Goal: Task Accomplishment & Management: Use online tool/utility

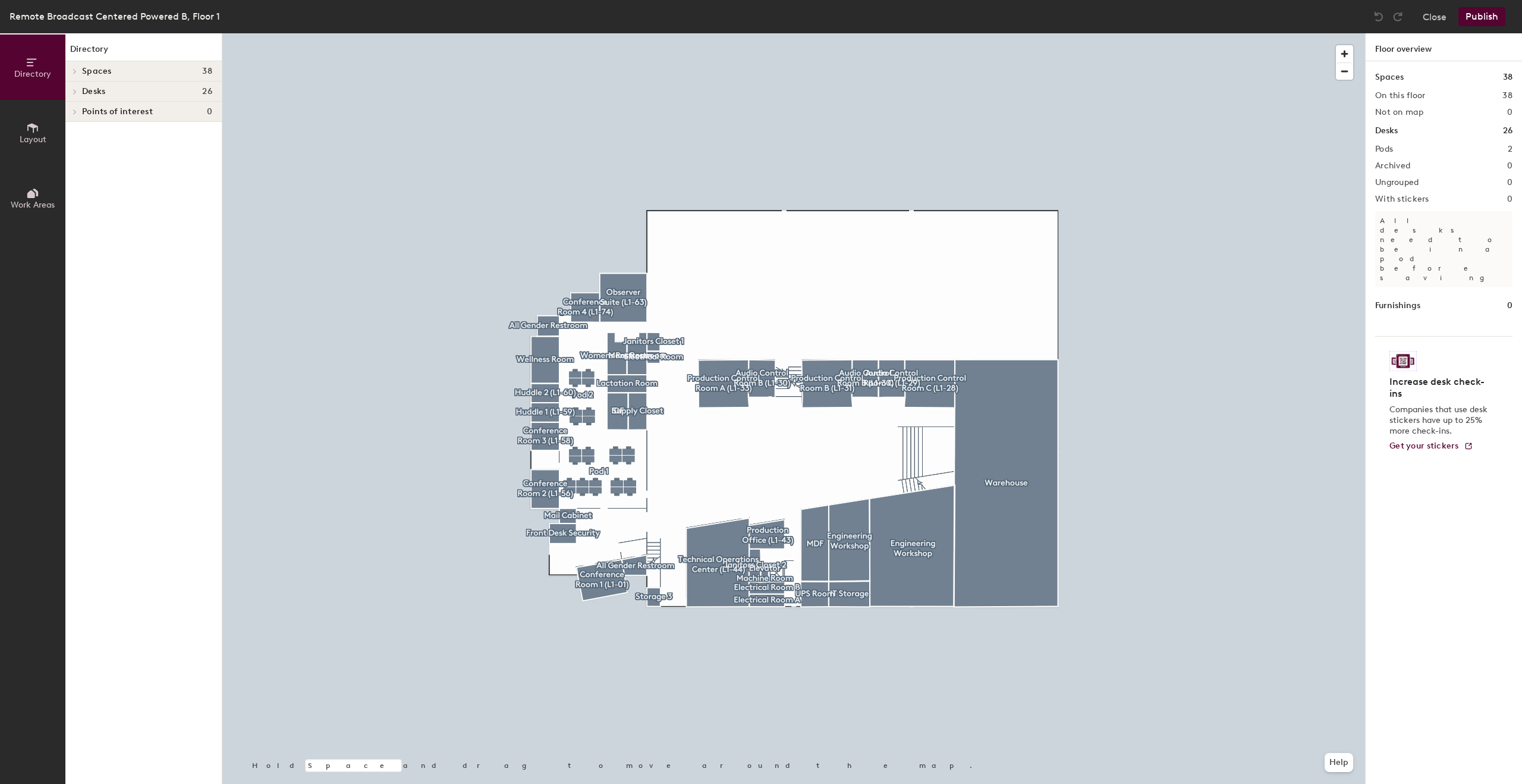
click at [127, 113] on span "Points of interest" at bounding box center [117, 112] width 71 height 9
click at [73, 111] on icon at bounding box center [73, 113] width 6 height 5
click at [84, 88] on span "Desks" at bounding box center [94, 91] width 23 height 9
click at [77, 91] on div at bounding box center [73, 91] width 15 height 20
click at [78, 68] on span at bounding box center [74, 71] width 10 height 6
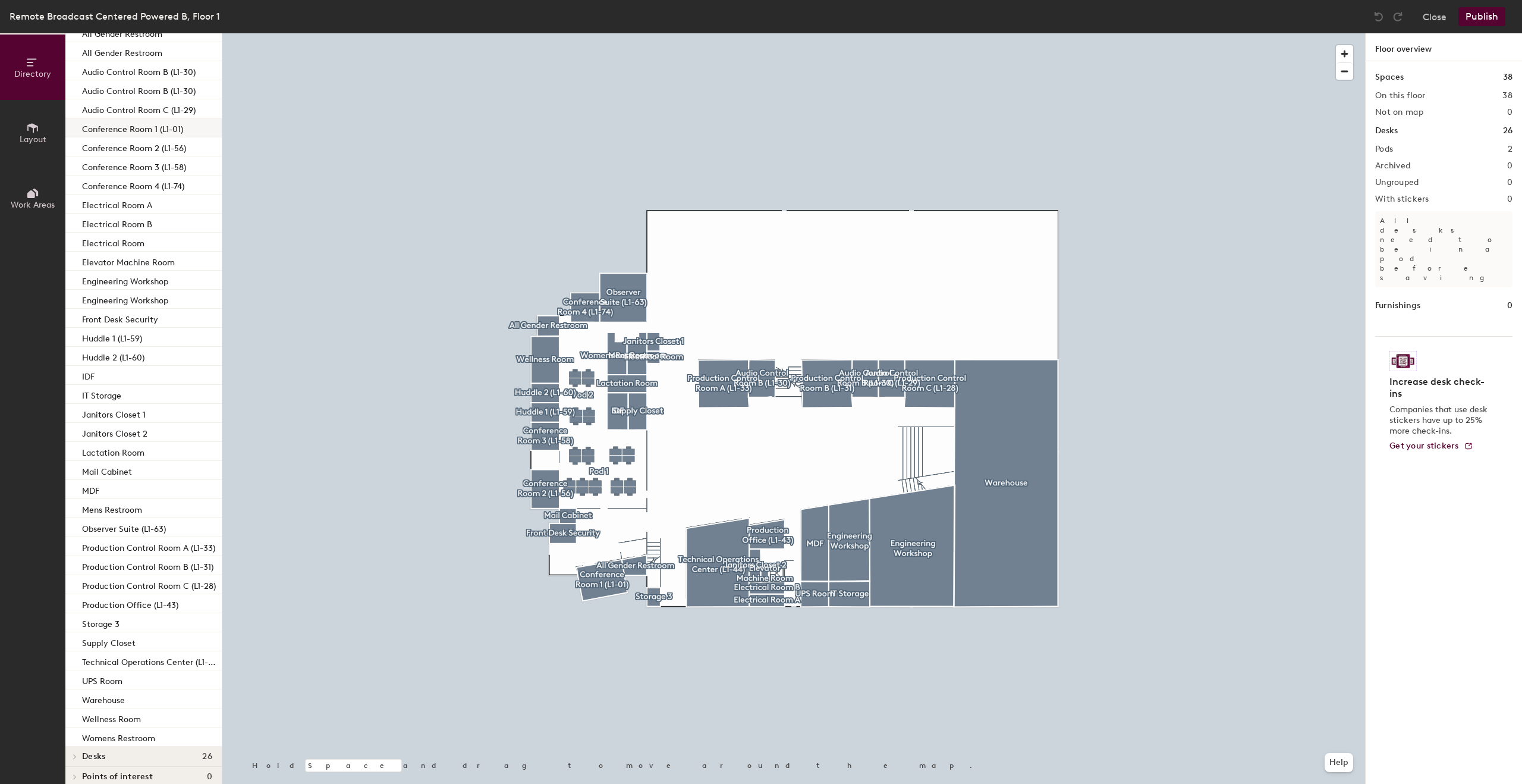
scroll to position [71, 0]
click at [39, 135] on span "Layout" at bounding box center [33, 139] width 27 height 10
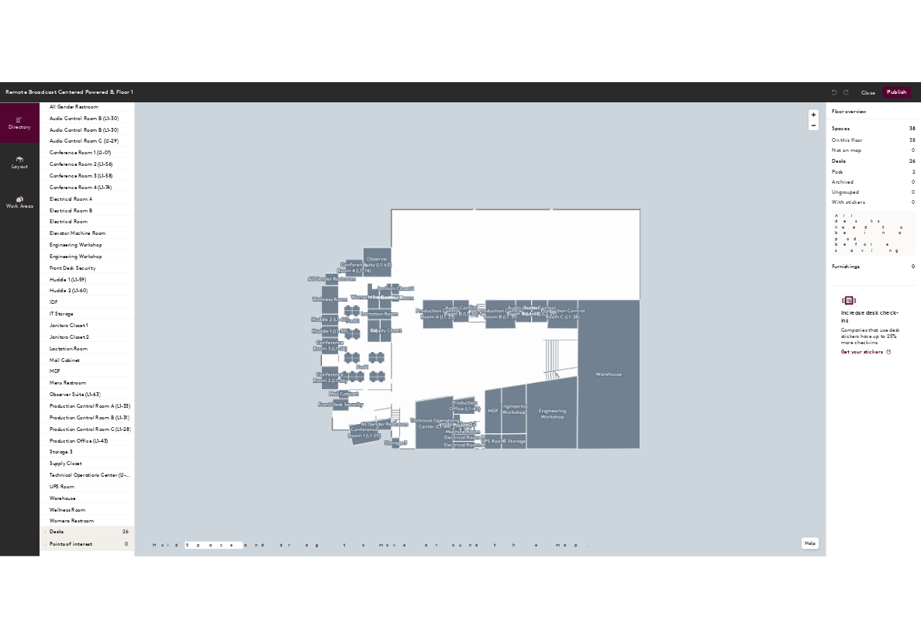
scroll to position [0, 0]
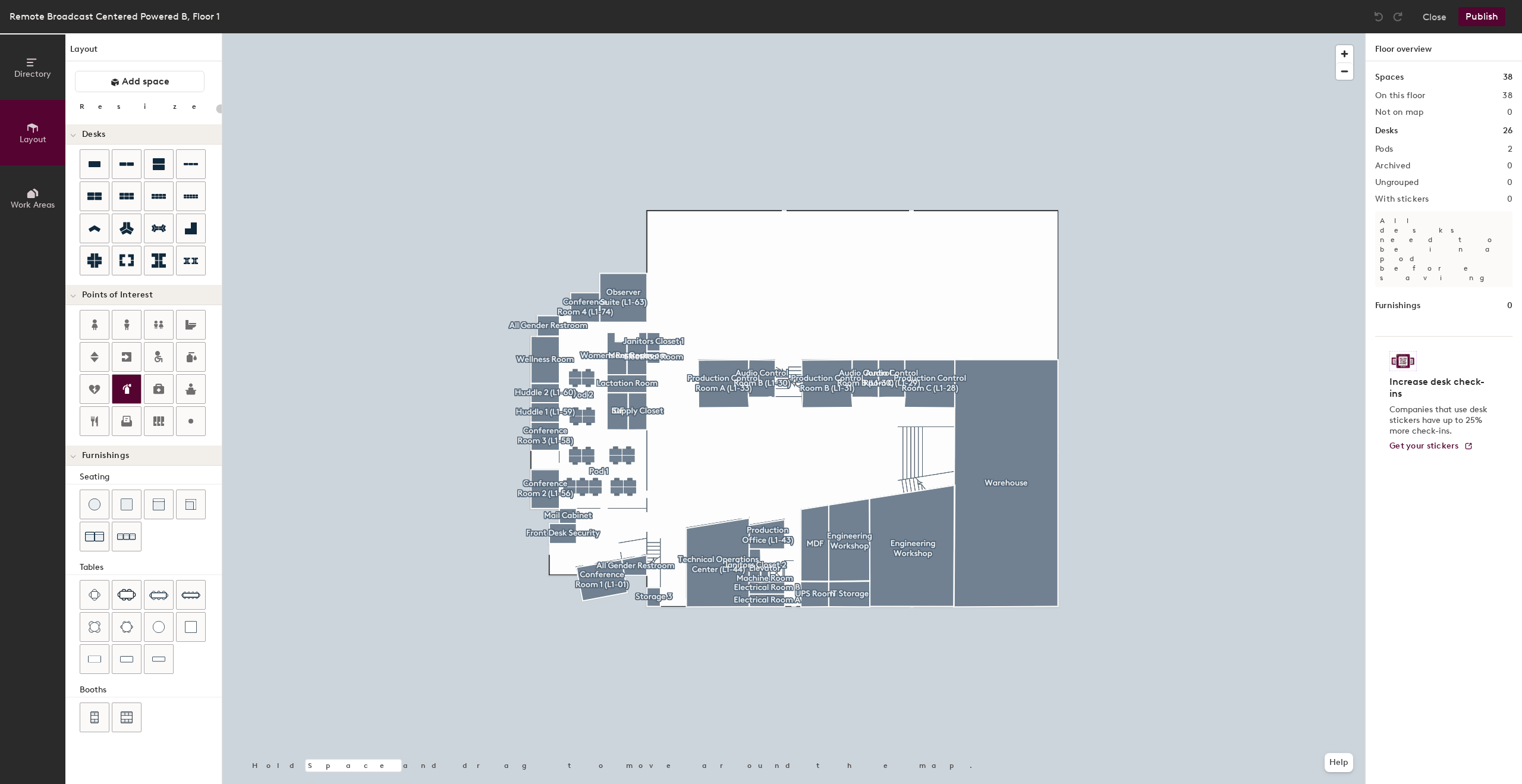
click at [133, 384] on div at bounding box center [126, 388] width 28 height 28
click at [605, 423] on span "Done" at bounding box center [607, 429] width 35 height 20
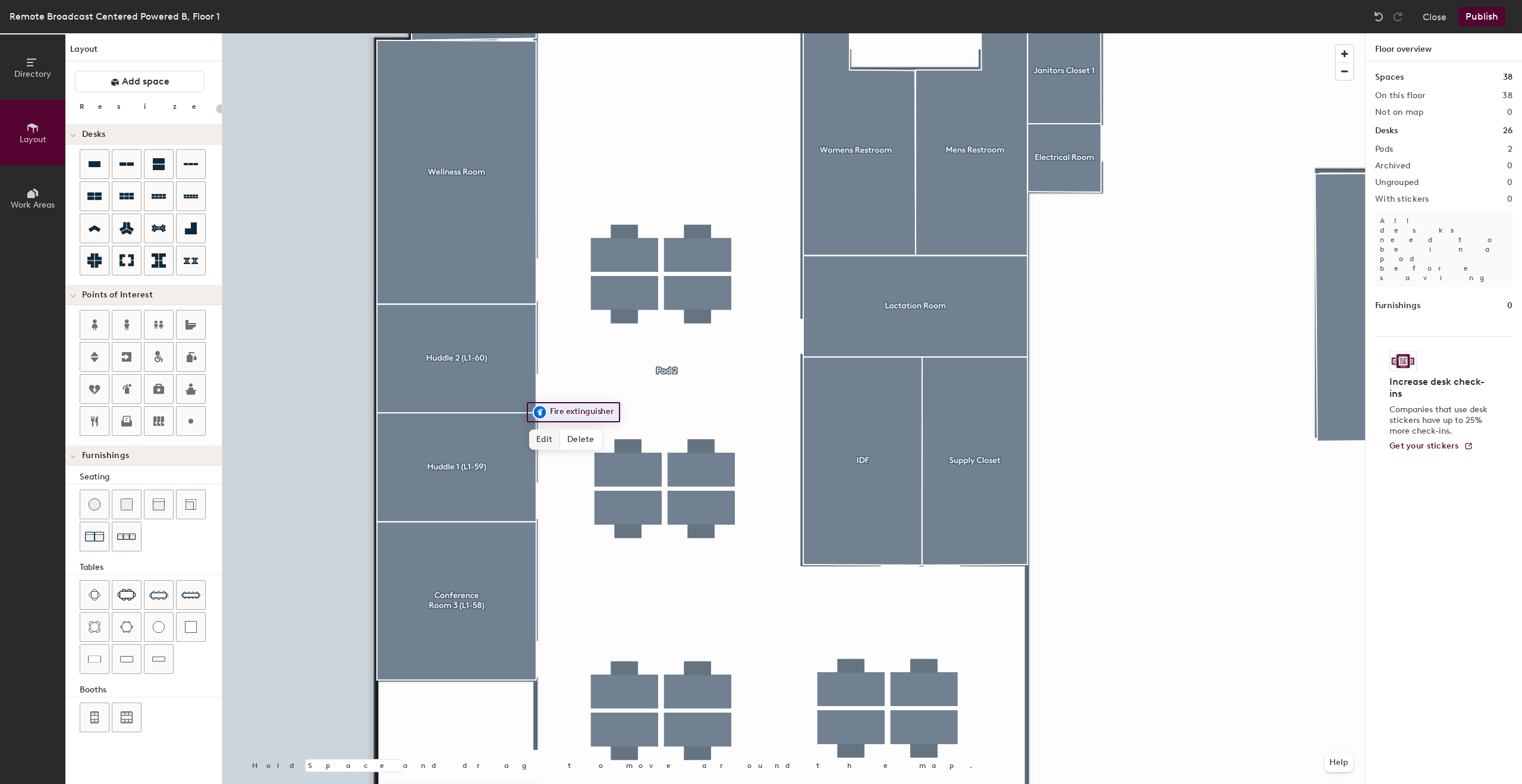
click at [543, 438] on span "Edit" at bounding box center [545, 440] width 31 height 20
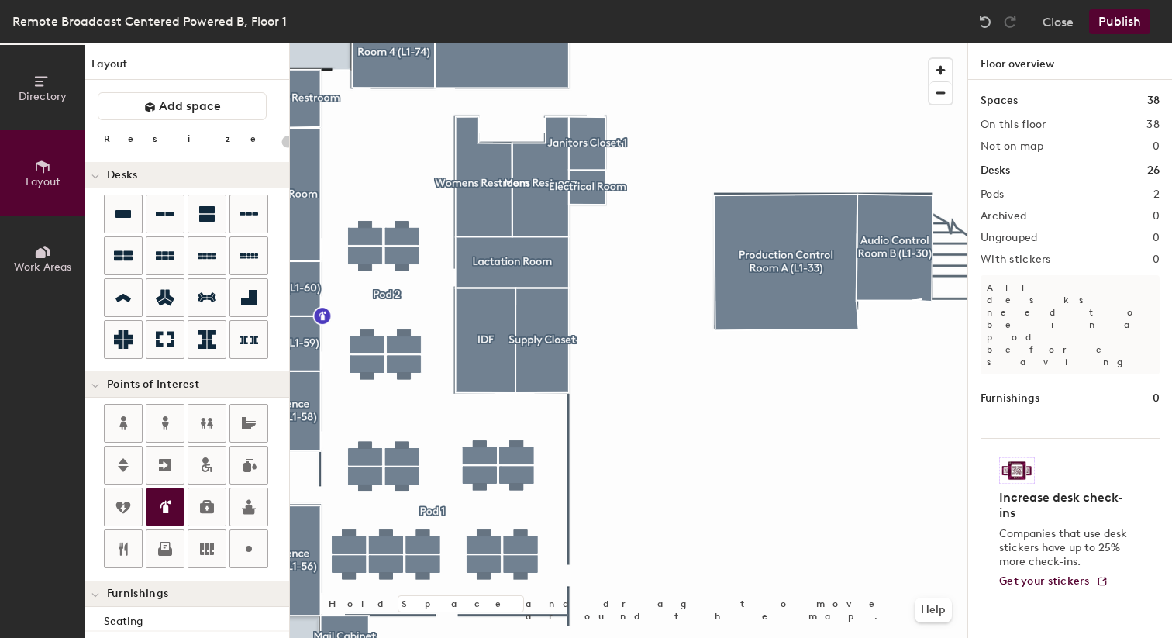
click at [167, 511] on icon at bounding box center [167, 506] width 8 height 13
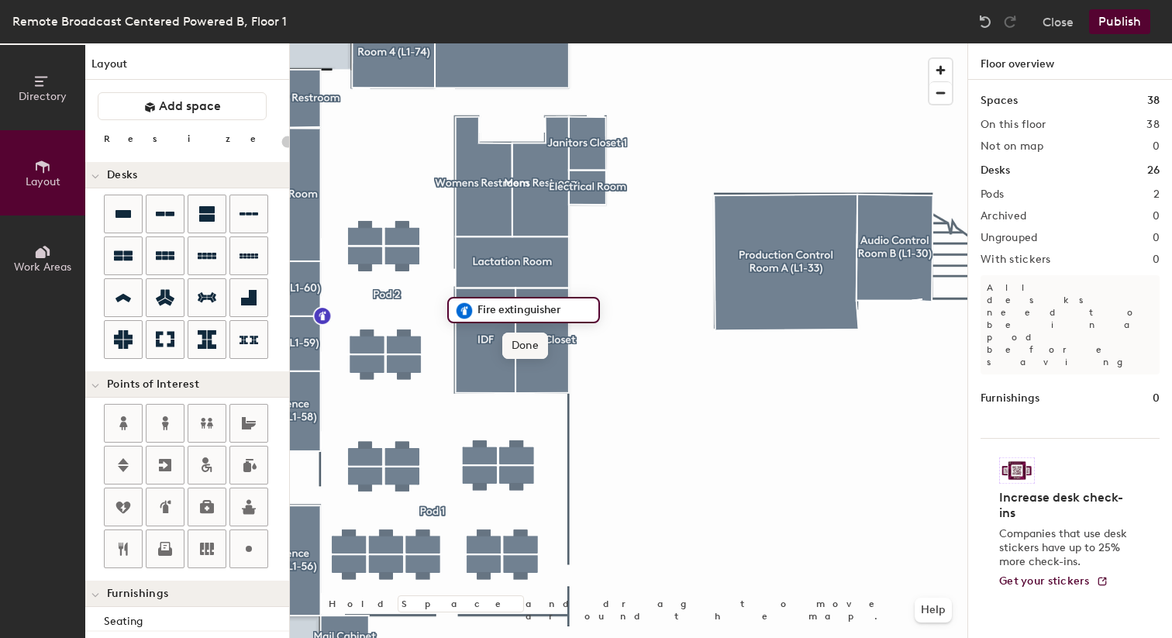
click at [523, 340] on span "Done" at bounding box center [525, 346] width 46 height 26
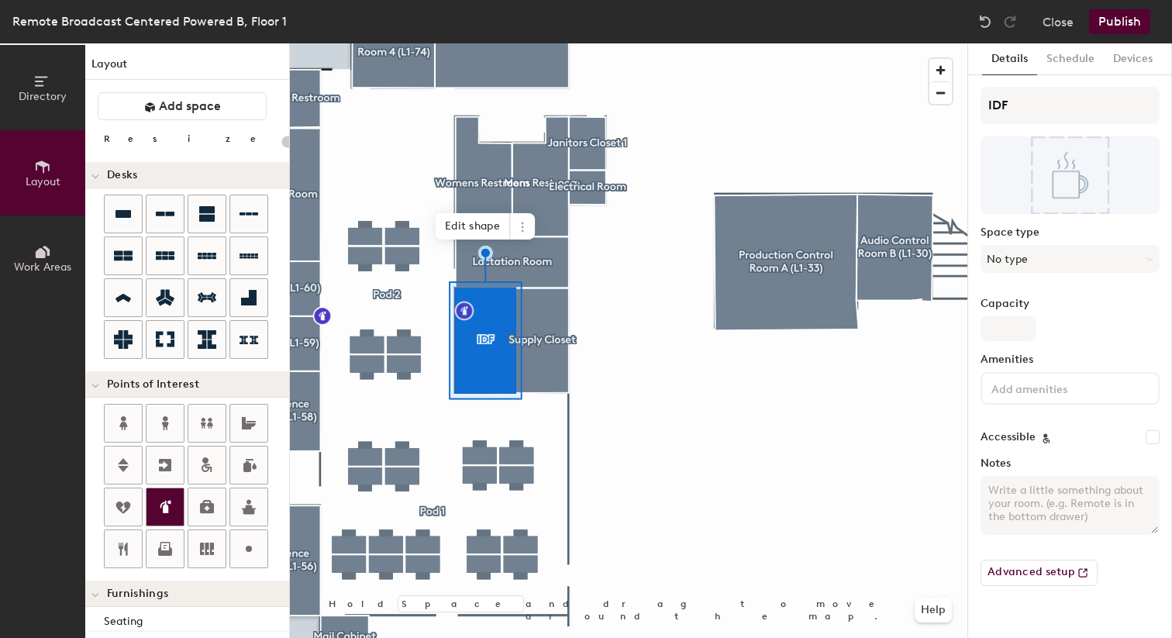
click at [167, 501] on icon at bounding box center [165, 507] width 19 height 19
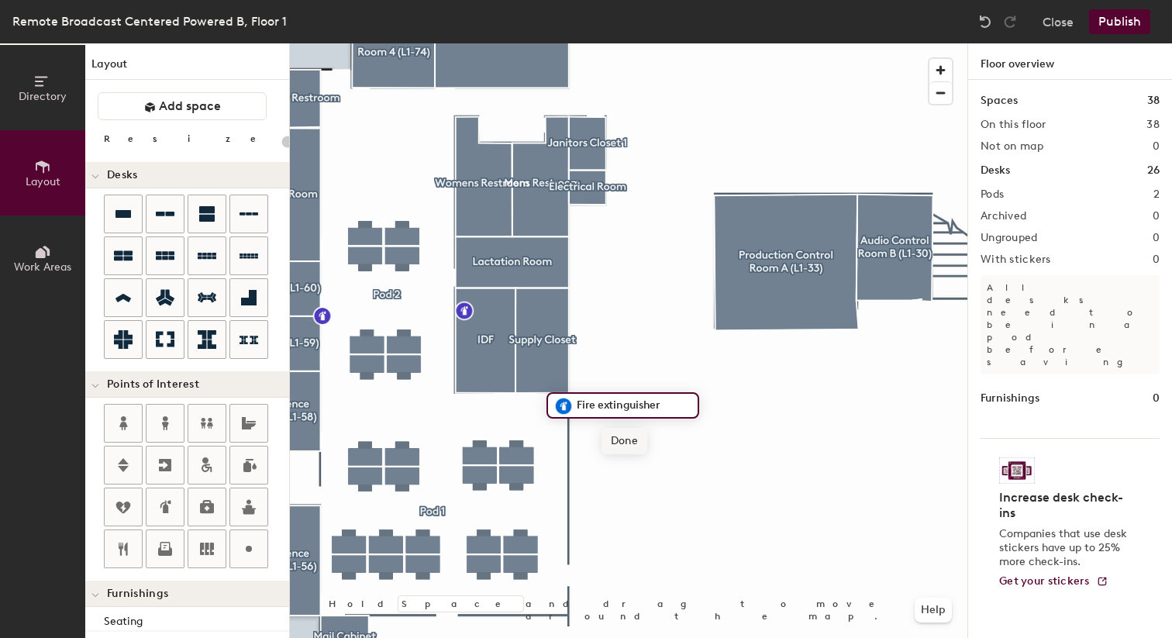
click at [615, 438] on span "Done" at bounding box center [624, 441] width 46 height 26
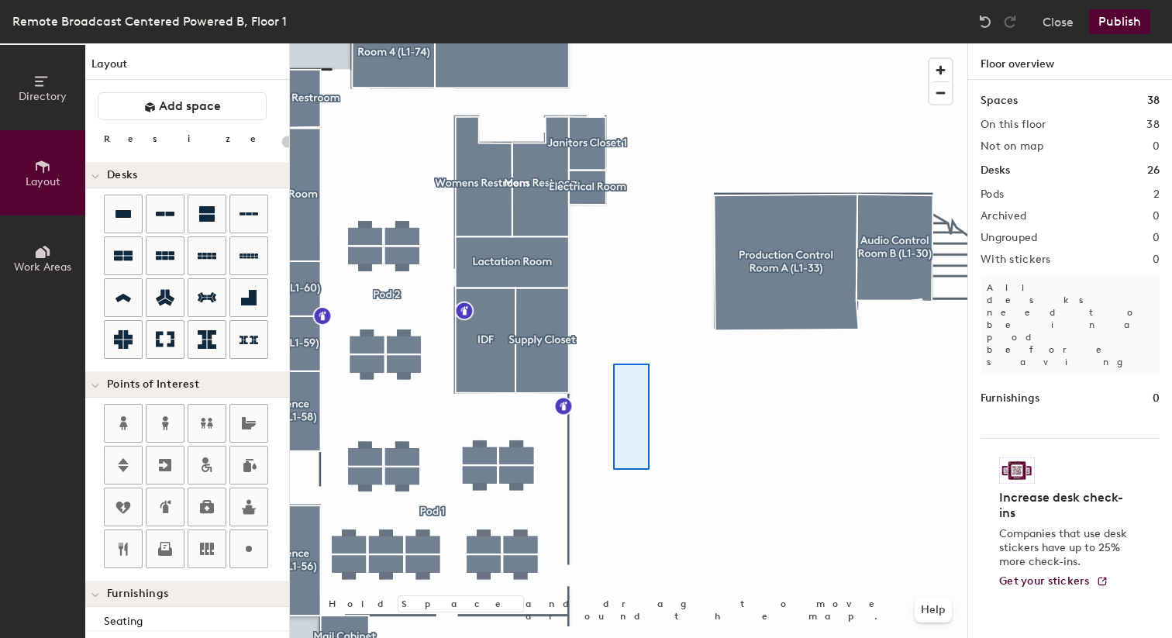
click at [613, 43] on div at bounding box center [628, 43] width 677 height 0
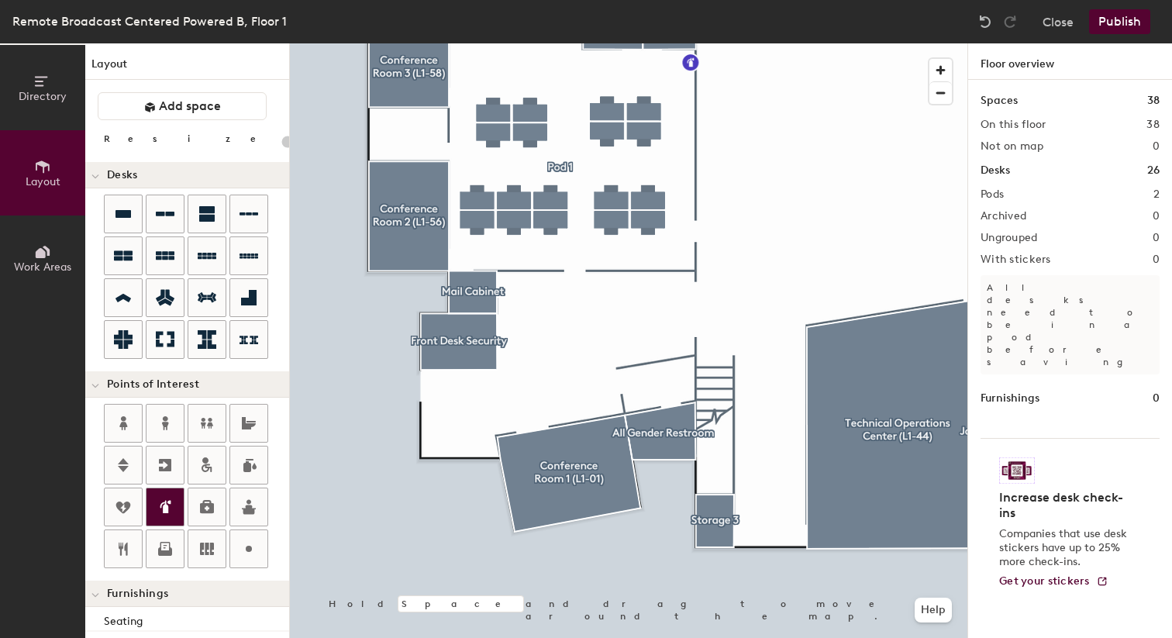
click at [167, 500] on icon at bounding box center [165, 507] width 19 height 19
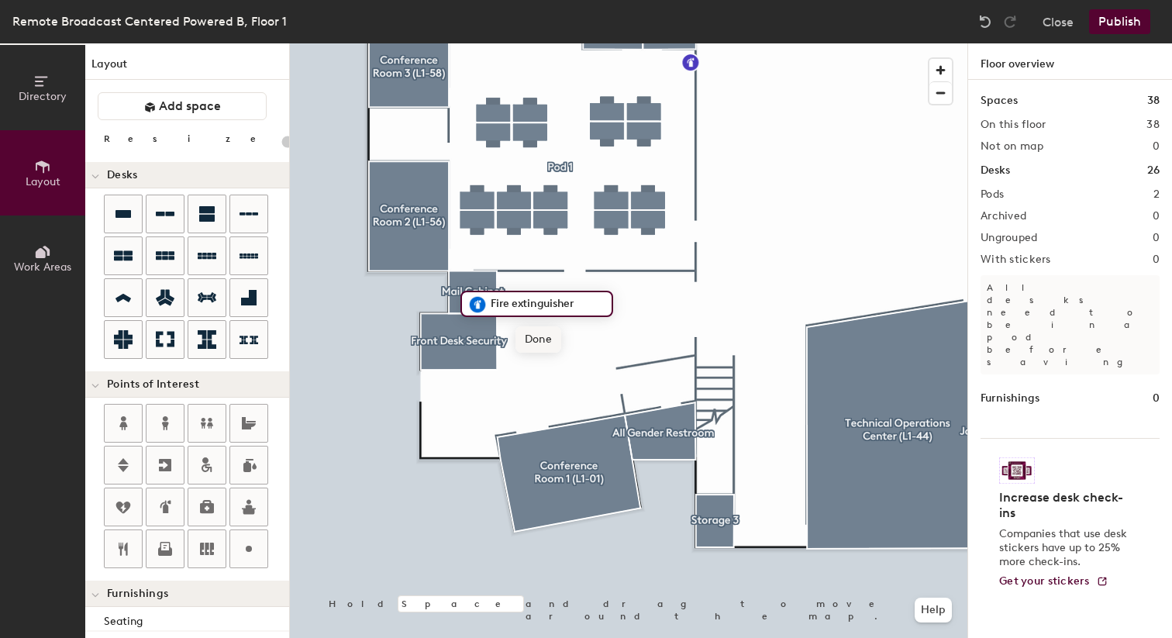
click at [539, 338] on span "Done" at bounding box center [538, 339] width 46 height 26
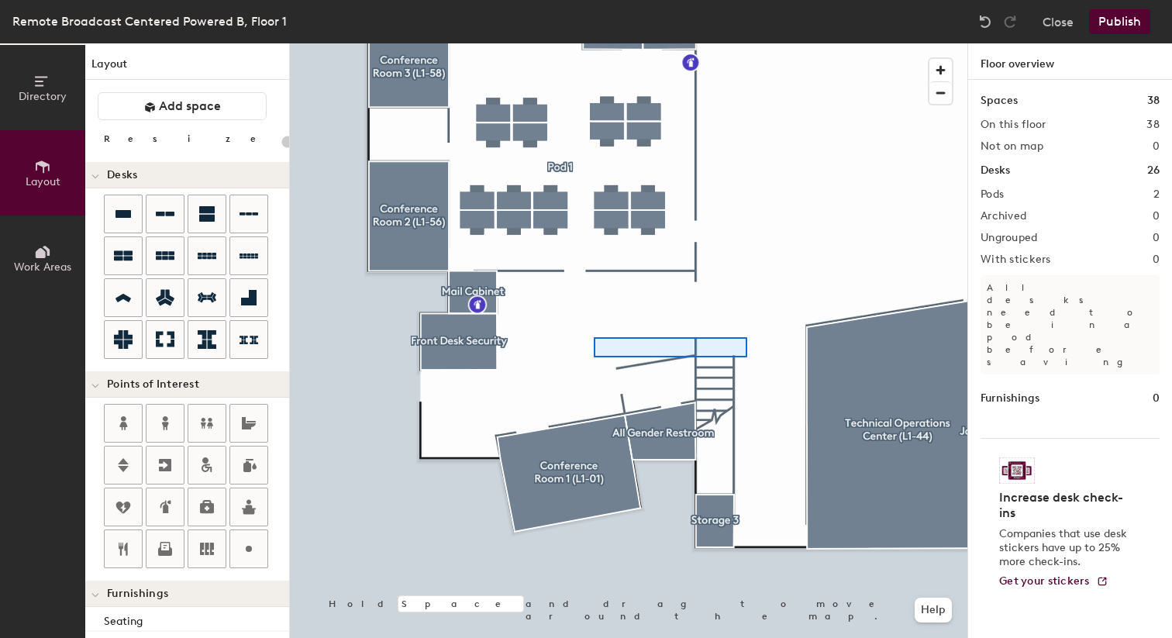
click at [614, 43] on div at bounding box center [628, 43] width 677 height 0
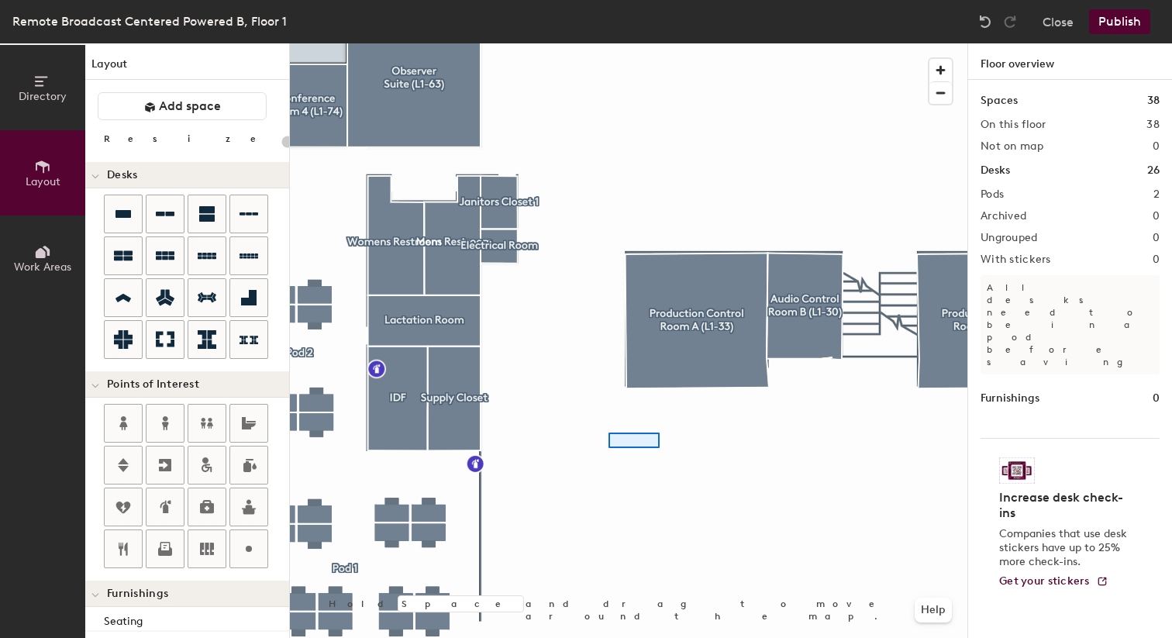
click at [608, 43] on div at bounding box center [628, 43] width 677 height 0
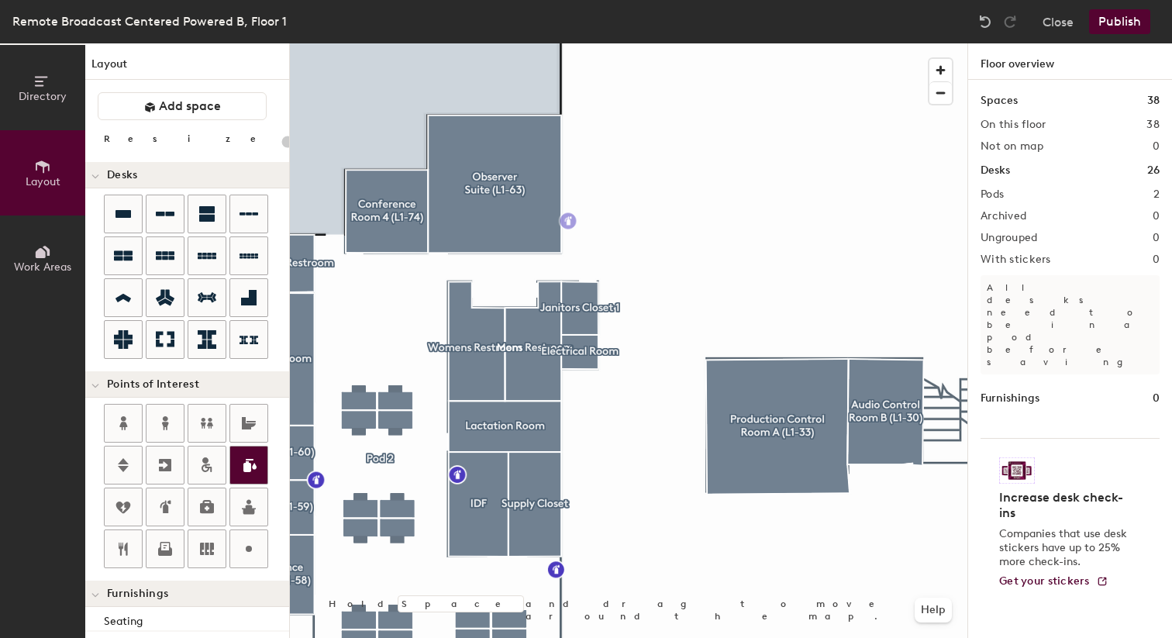
click at [568, 225] on div "Directory Layout Work Areas Layout Add space Resize Desks Points of Interest Fu…" at bounding box center [586, 340] width 1172 height 595
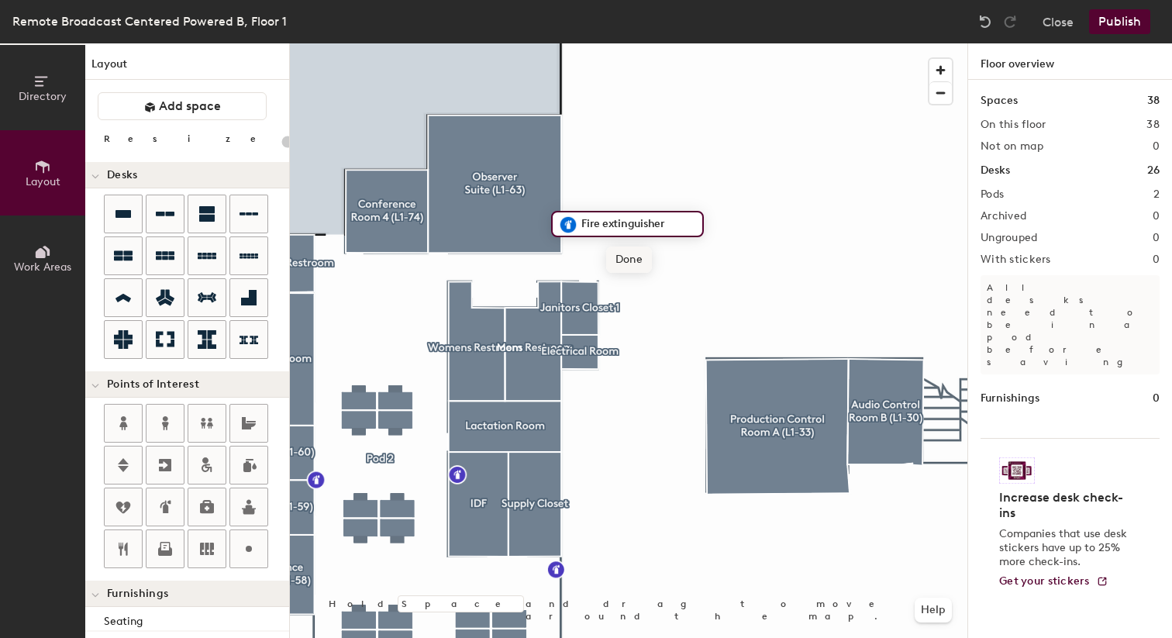
click at [629, 259] on span "Done" at bounding box center [629, 259] width 46 height 26
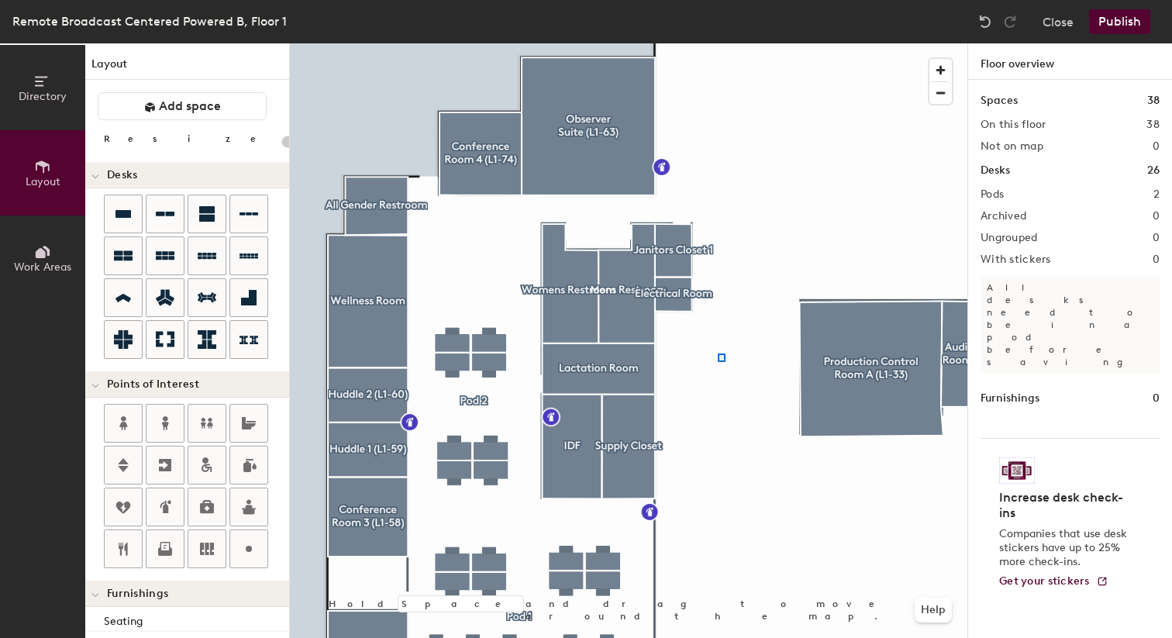
click at [718, 43] on div at bounding box center [628, 43] width 677 height 0
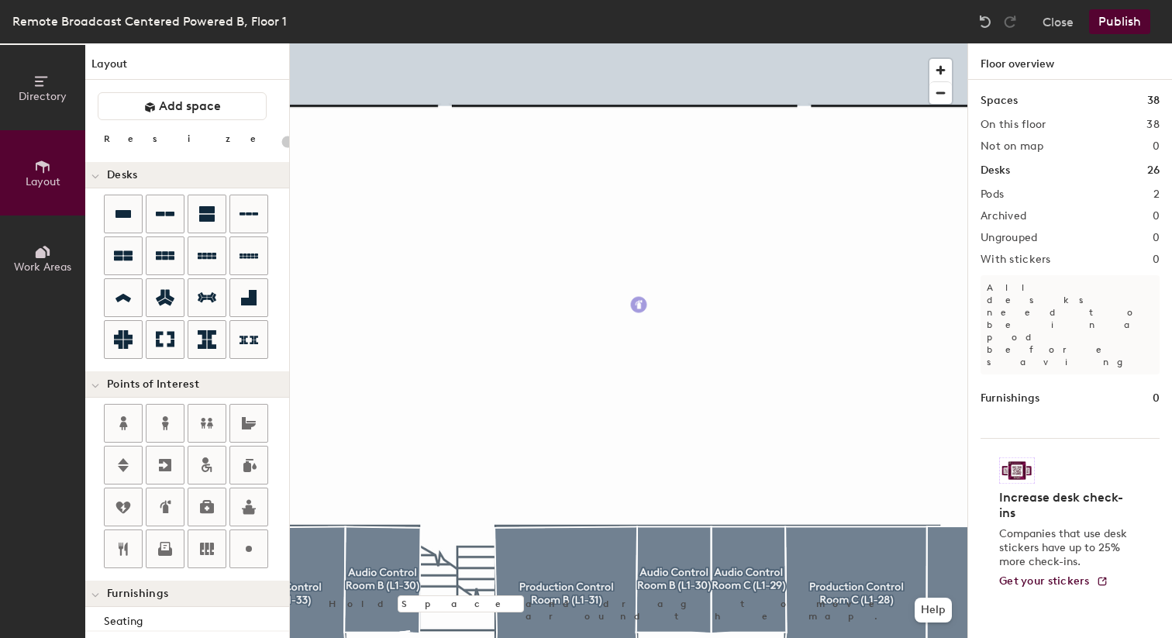
click at [639, 305] on div "Directory Layout Work Areas Layout Add space Resize Desks Points of Interest Fu…" at bounding box center [586, 340] width 1172 height 595
click at [703, 340] on span "Done" at bounding box center [700, 339] width 46 height 26
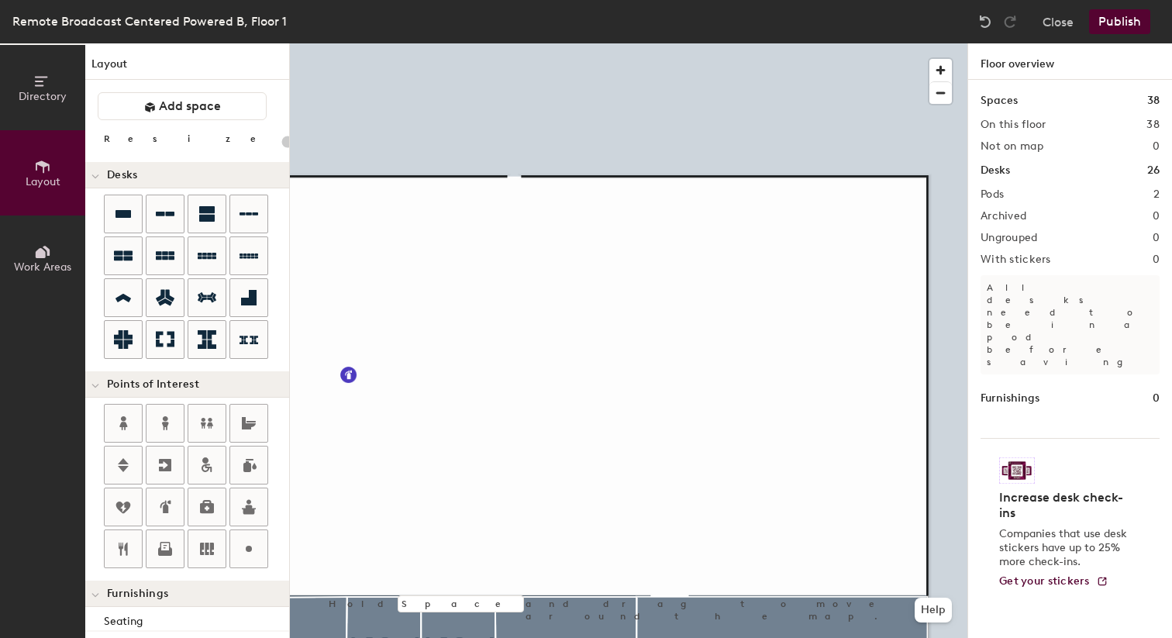
click at [735, 184] on div "Directory Layout Work Areas Layout Add space Resize Desks Points of Interest Fu…" at bounding box center [586, 340] width 1172 height 595
click at [798, 217] on span "Done" at bounding box center [796, 219] width 46 height 26
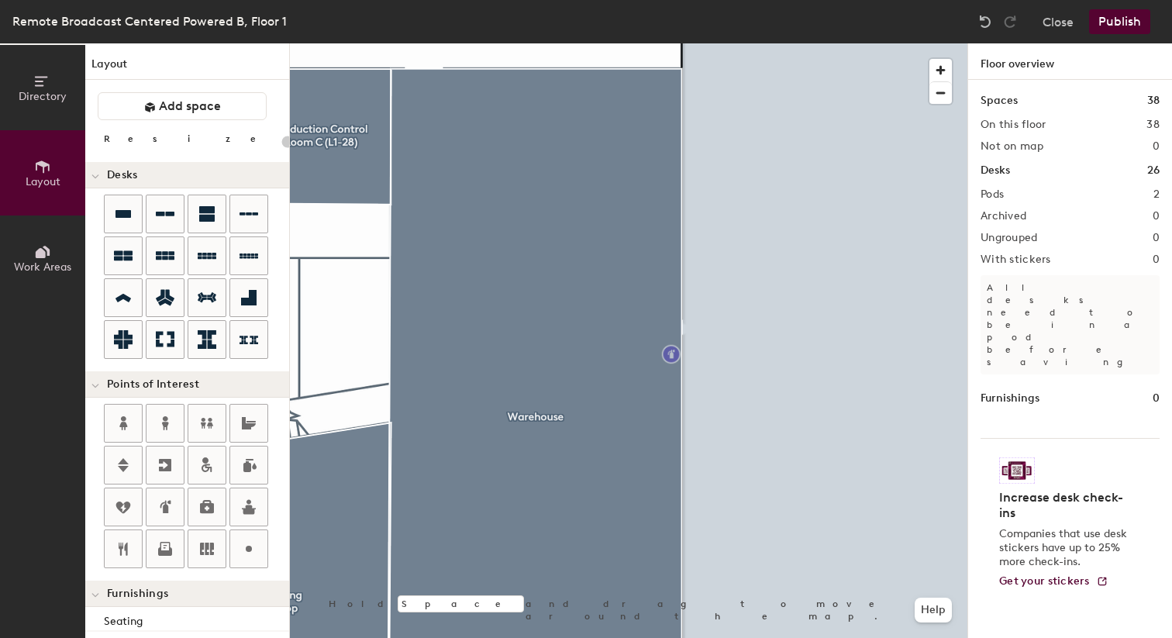
click at [671, 354] on div "Directory Layout Work Areas Layout Add space Resize Desks Points of Interest Fu…" at bounding box center [586, 340] width 1172 height 595
click at [715, 391] on span "Done" at bounding box center [732, 389] width 46 height 26
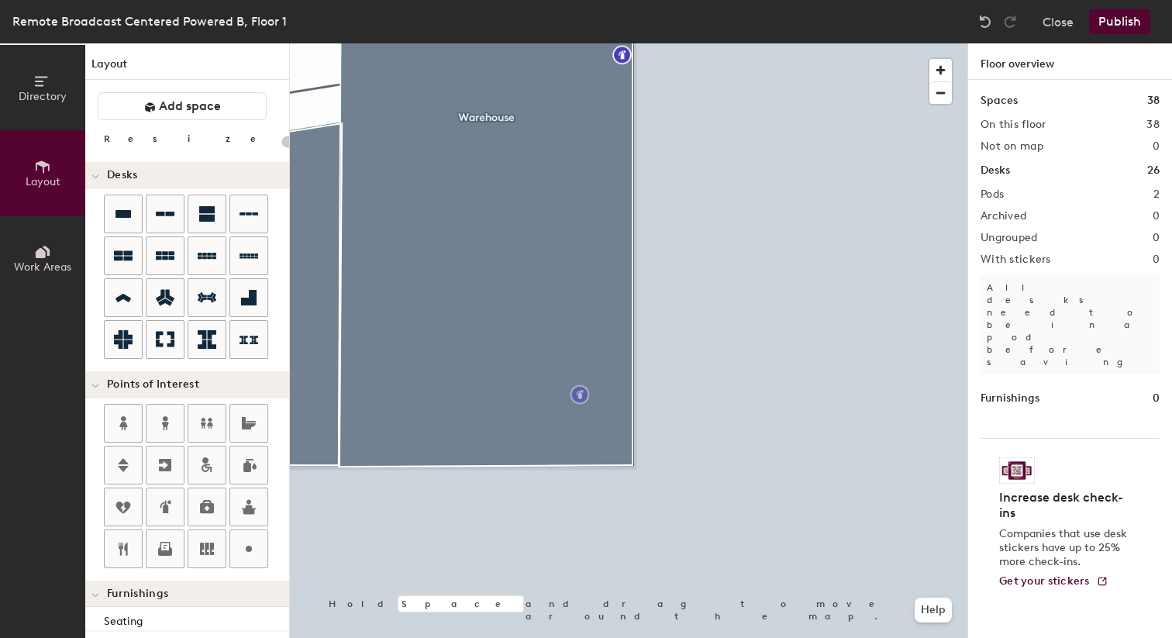
click at [692, 323] on div "Directory Layout Work Areas Layout Add space Resize Desks Points of Interest Fu…" at bounding box center [586, 340] width 1172 height 595
click at [744, 361] on span "Done" at bounding box center [753, 358] width 46 height 26
click at [744, 361] on span "Delete" at bounding box center [746, 358] width 54 height 26
type input "20"
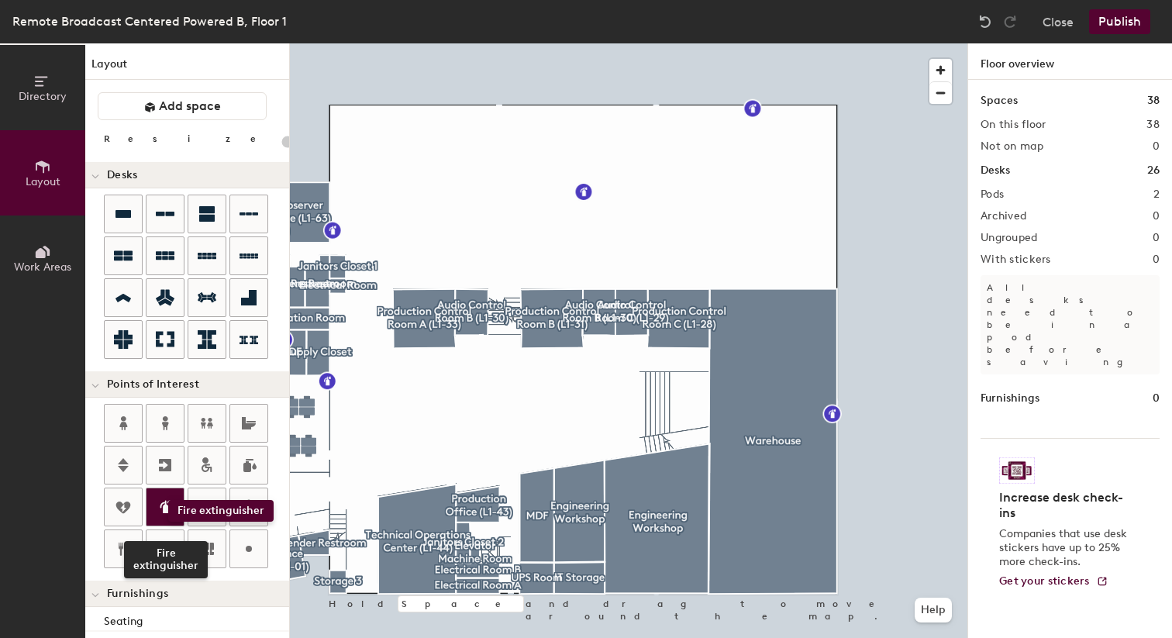
click at [168, 500] on icon at bounding box center [165, 507] width 19 height 19
